Goal: Task Accomplishment & Management: Use online tool/utility

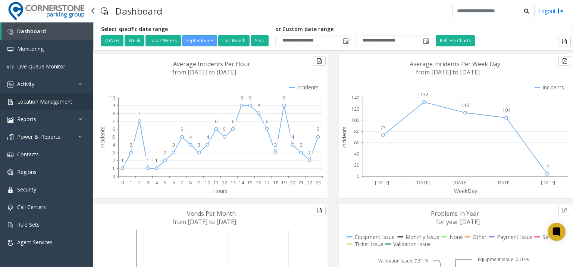
click at [58, 102] on span "Location Management" at bounding box center [44, 101] width 55 height 7
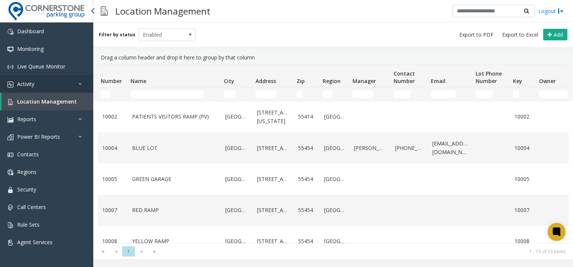
click at [41, 85] on link "Activity" at bounding box center [46, 84] width 93 height 18
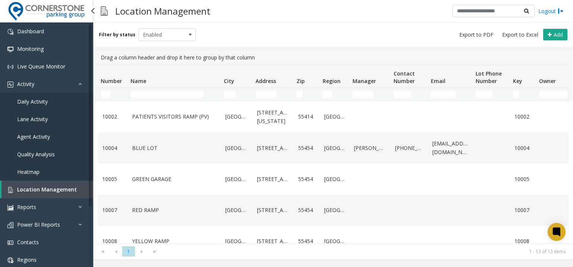
click at [39, 99] on span "Daily Activity" at bounding box center [32, 101] width 31 height 7
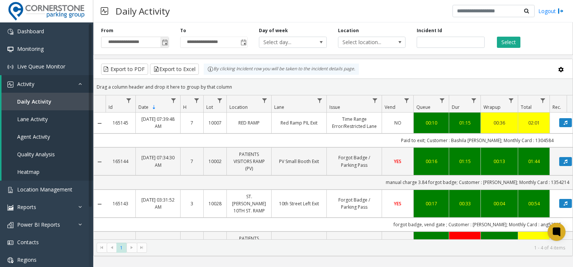
click at [161, 44] on span "Toggle popup" at bounding box center [165, 42] width 8 height 12
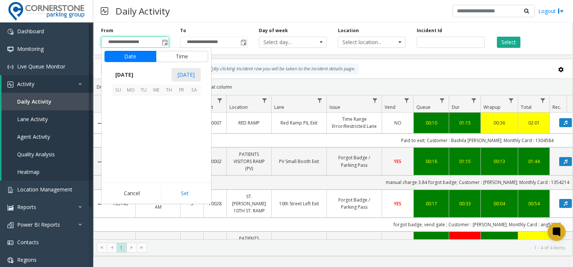
scroll to position [133975, 0]
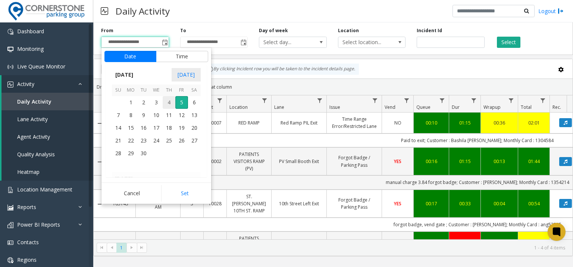
click at [173, 97] on span "4" at bounding box center [169, 102] width 13 height 13
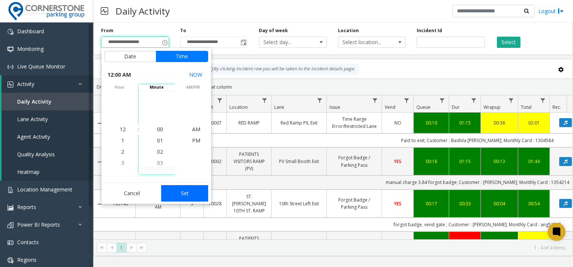
click at [200, 186] on button "Set" at bounding box center [184, 193] width 47 height 16
type input "**********"
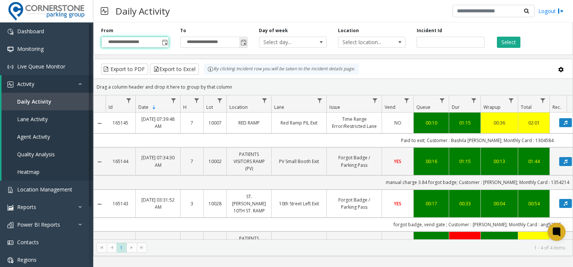
click at [246, 44] on span "Toggle popup" at bounding box center [244, 43] width 6 height 6
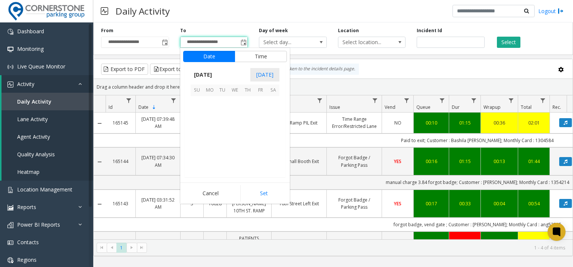
scroll to position [11, 0]
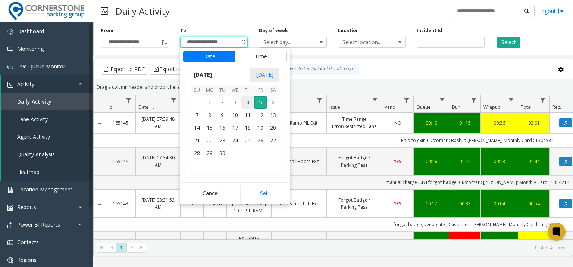
click at [251, 102] on span "4" at bounding box center [248, 102] width 13 height 13
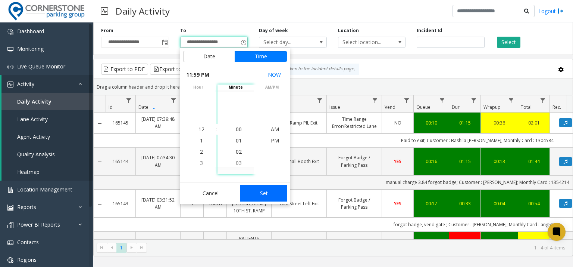
scroll to position [661, 0]
click at [273, 194] on button "Set" at bounding box center [263, 193] width 47 height 16
type input "**********"
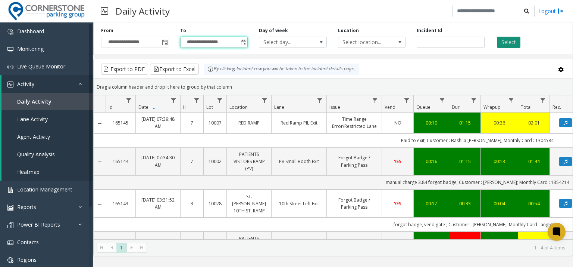
click at [505, 42] on button "Select" at bounding box center [509, 42] width 24 height 11
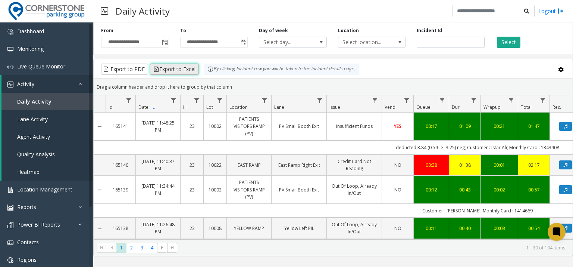
click at [194, 65] on button "Export to Excel" at bounding box center [174, 68] width 49 height 11
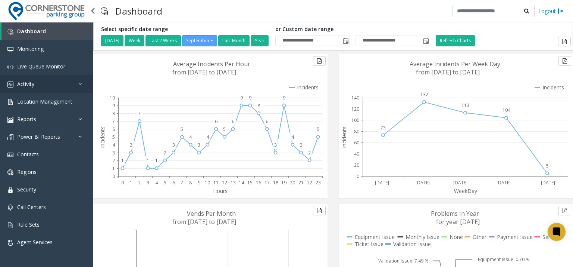
click at [51, 76] on link "Activity" at bounding box center [46, 84] width 93 height 18
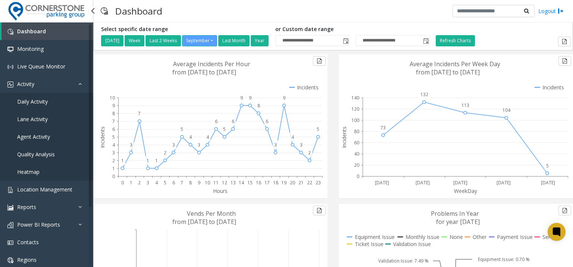
click at [46, 104] on span "Daily Activity" at bounding box center [32, 101] width 31 height 7
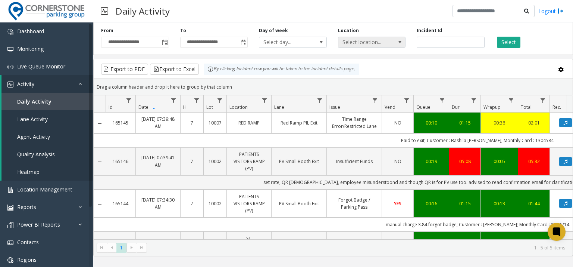
click at [361, 41] on span "Select location..." at bounding box center [366, 42] width 54 height 10
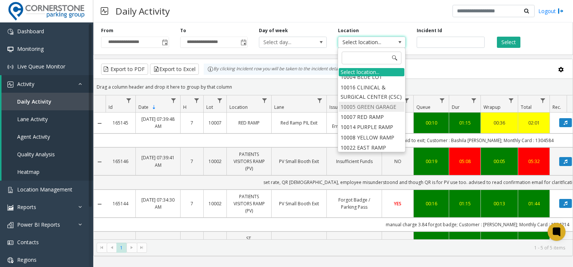
scroll to position [37, 0]
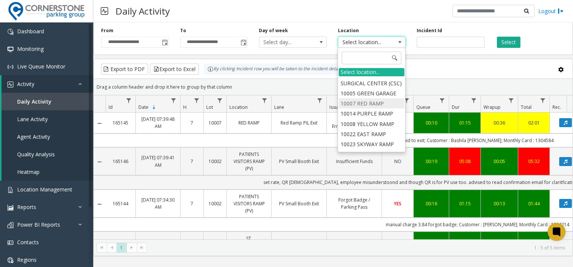
click at [379, 108] on li "10007 RED RAMP" at bounding box center [372, 103] width 66 height 10
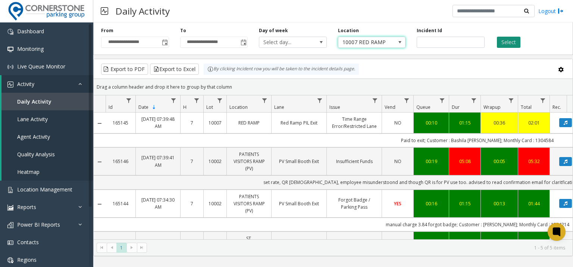
click at [507, 40] on button "Select" at bounding box center [509, 42] width 24 height 11
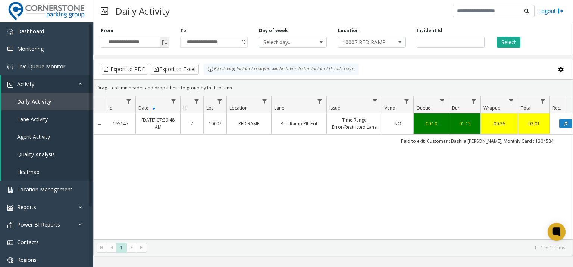
click at [166, 45] on span "Toggle popup" at bounding box center [165, 43] width 6 height 6
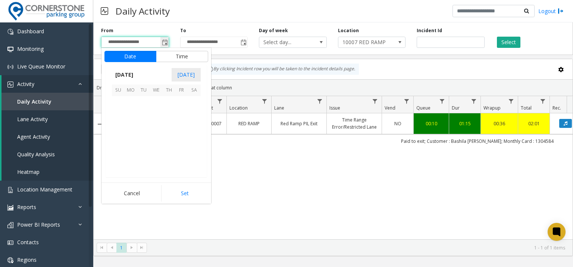
scroll to position [133975, 0]
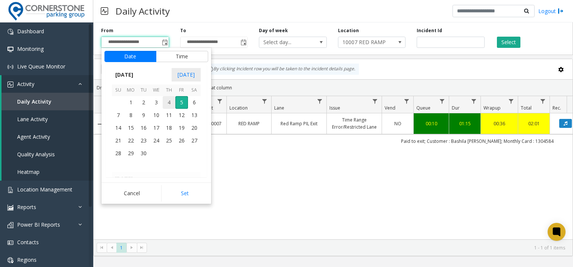
click at [172, 103] on span "4" at bounding box center [169, 102] width 13 height 13
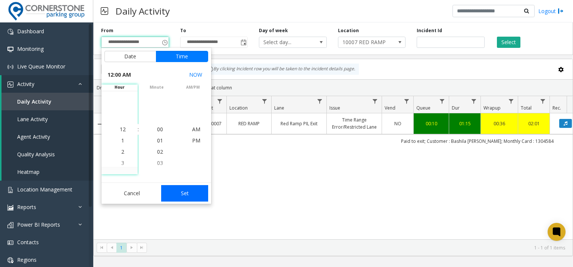
click at [191, 196] on button "Set" at bounding box center [184, 193] width 47 height 16
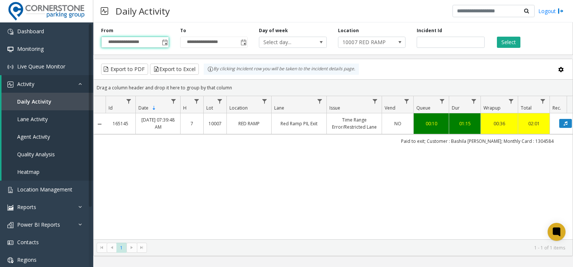
type input "**********"
click at [243, 44] on span "Toggle popup" at bounding box center [244, 43] width 6 height 6
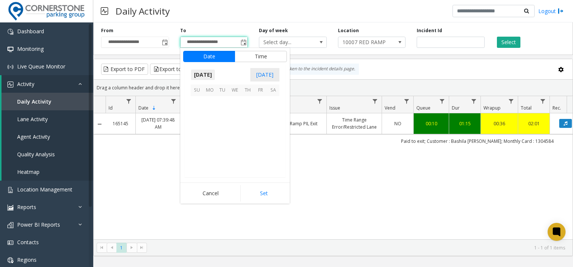
scroll to position [11, 0]
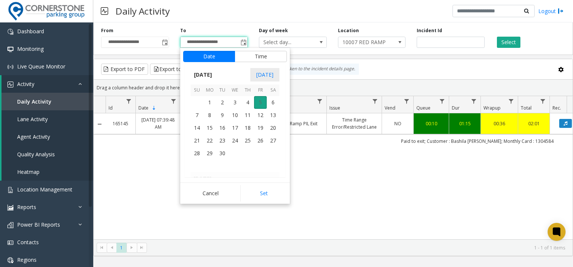
click at [255, 101] on span "5" at bounding box center [260, 102] width 13 height 13
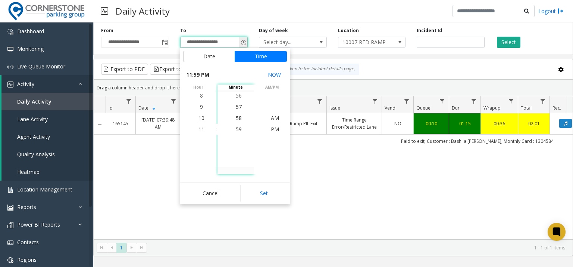
click at [241, 45] on span "Toggle popup" at bounding box center [244, 43] width 6 height 6
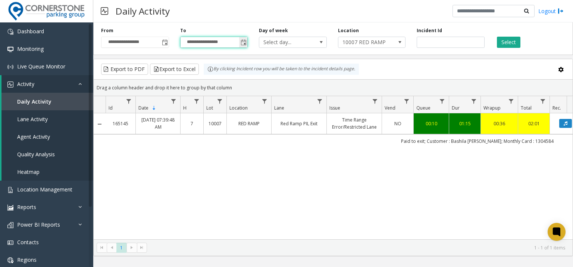
click at [242, 38] on span "Toggle popup" at bounding box center [243, 42] width 8 height 12
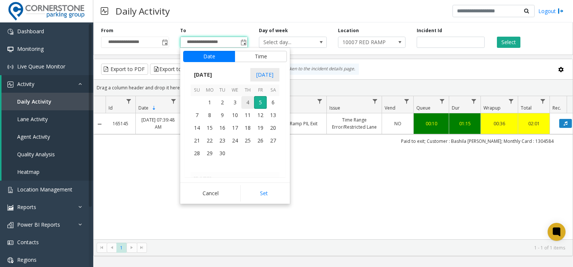
click at [249, 102] on span "4" at bounding box center [248, 102] width 13 height 13
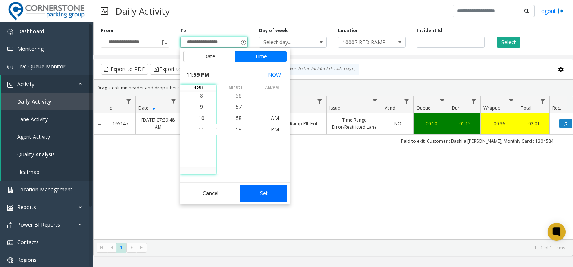
click at [274, 191] on button "Set" at bounding box center [263, 193] width 47 height 16
type input "**********"
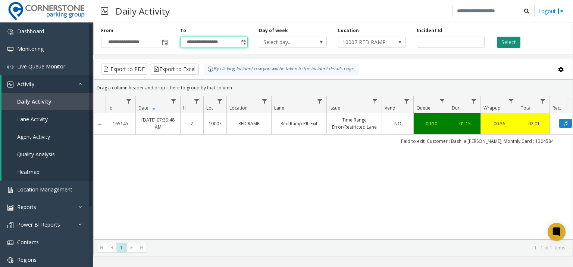
click at [516, 45] on button "Select" at bounding box center [509, 42] width 24 height 11
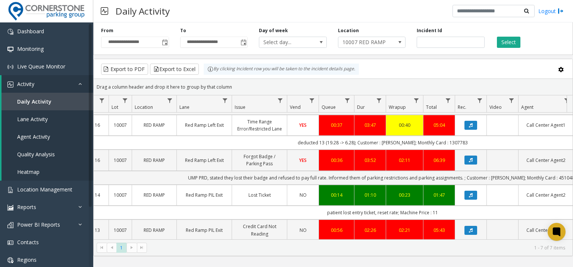
scroll to position [0, 100]
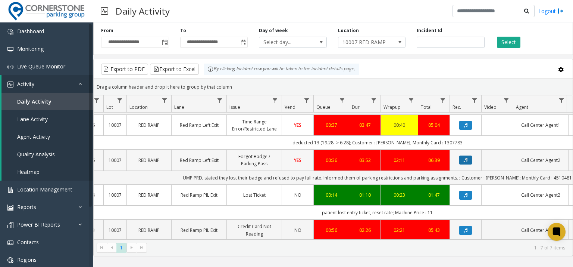
click at [466, 159] on icon "Data table" at bounding box center [466, 160] width 4 height 4
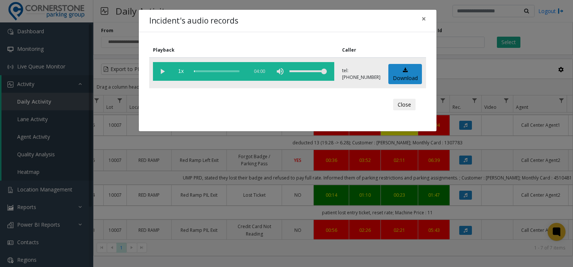
click at [163, 75] on vg-play-pause at bounding box center [162, 71] width 19 height 19
click at [211, 66] on div "scrub bar" at bounding box center [219, 71] width 51 height 19
click at [200, 69] on div "scrub bar" at bounding box center [219, 71] width 51 height 19
click at [414, 106] on button "Close" at bounding box center [404, 105] width 22 height 12
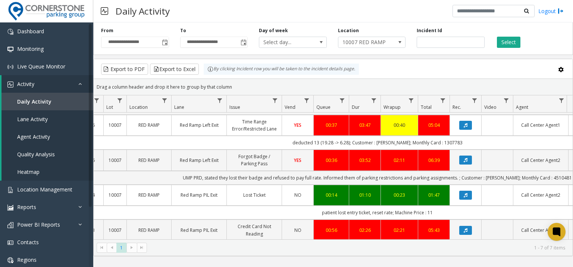
click at [443, 74] on div "Export to PDF Export to Excel By clicking Incident row you will be taken to the…" at bounding box center [333, 68] width 467 height 11
click at [458, 141] on td "deducted 13 (19.28 -> 6.28); Customer : Sofia Abdulkadir; Monthly Card : 1307783" at bounding box center [378, 143] width 744 height 14
copy td "1307783"
